Goal: Information Seeking & Learning: Learn about a topic

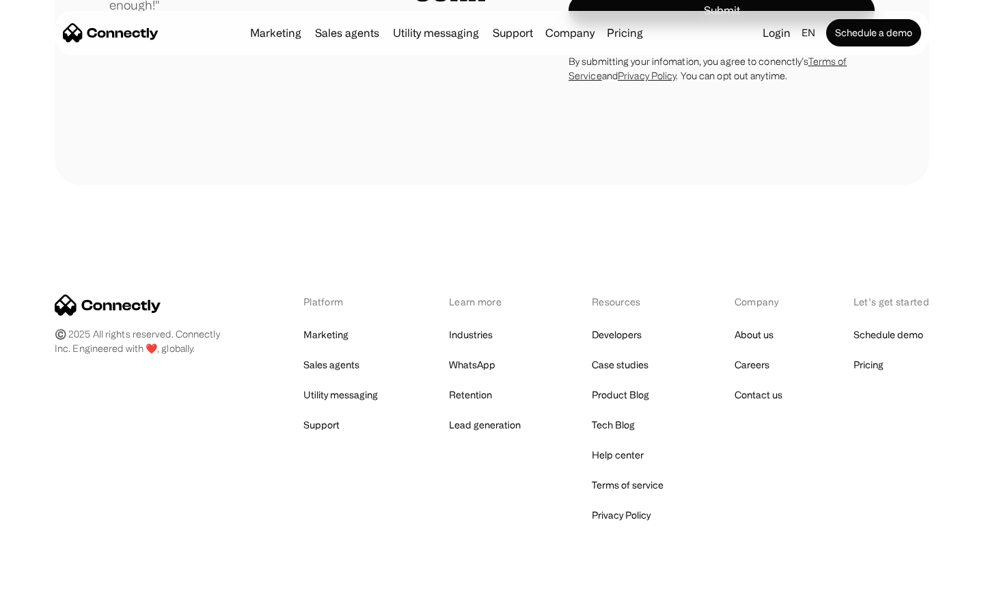
scroll to position [3872, 0]
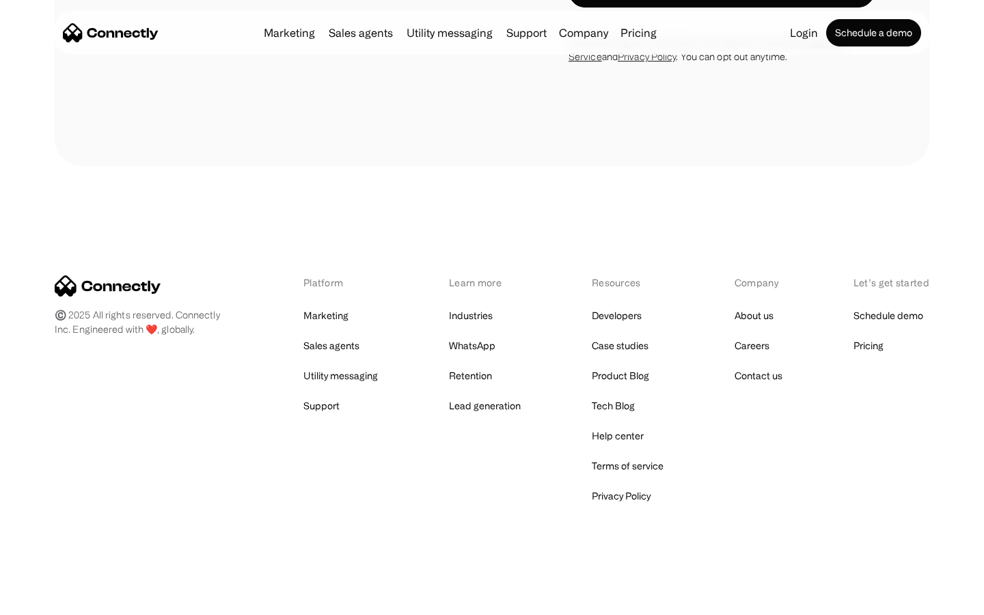
scroll to position [1493, 0]
